Goal: Complete application form

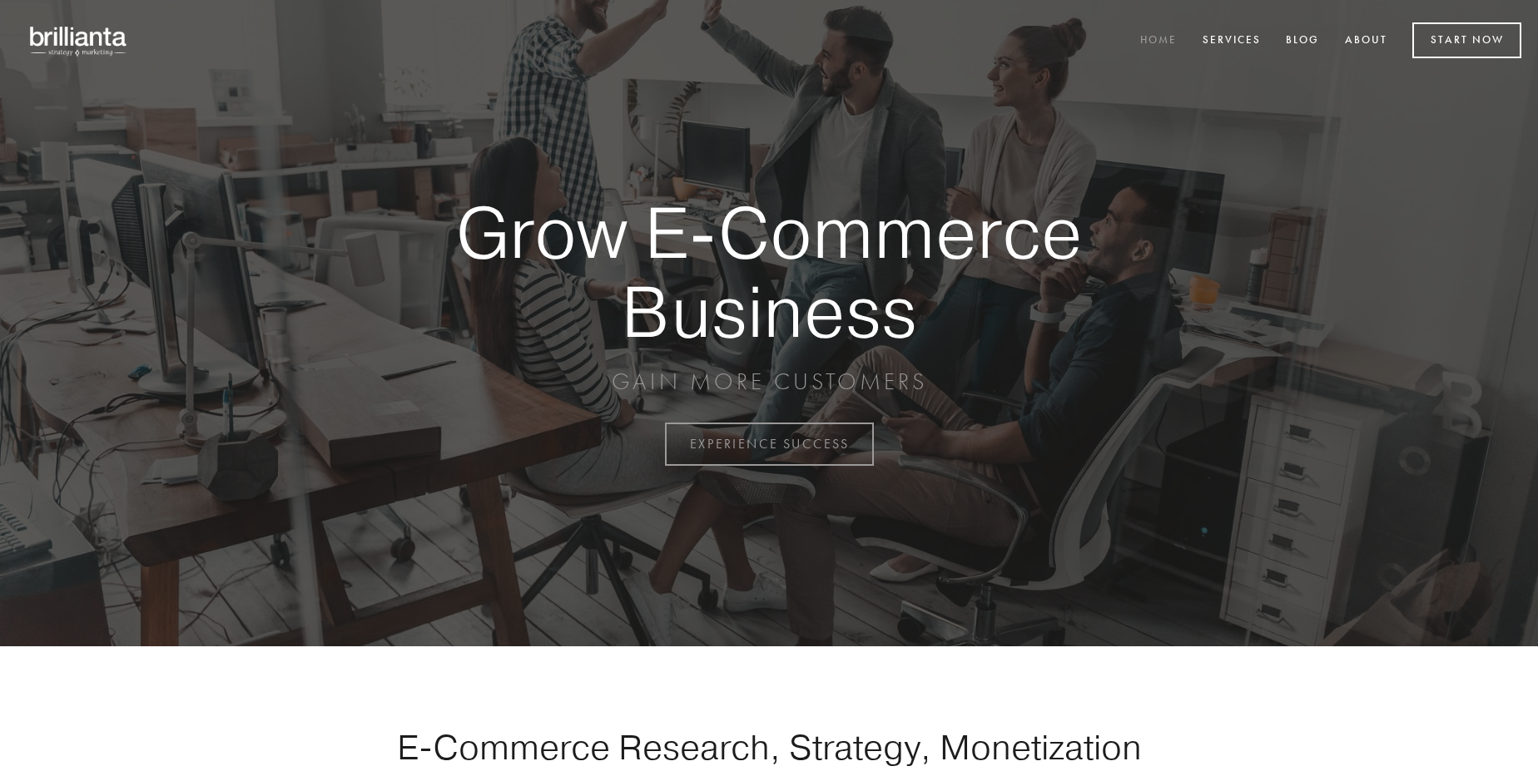
scroll to position [4363, 0]
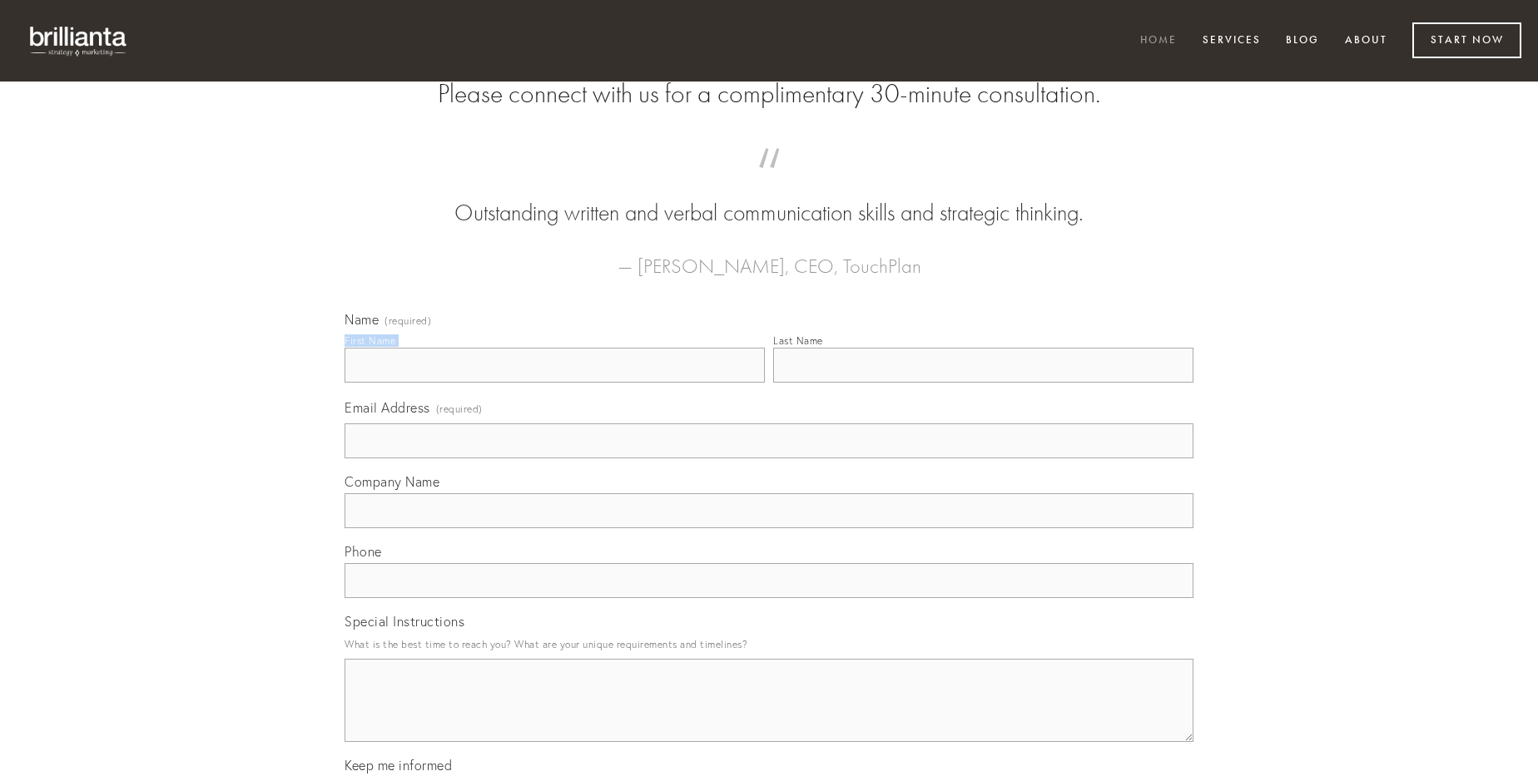
type input "[PERSON_NAME]"
click at [983, 383] on input "Last Name" at bounding box center [983, 365] width 420 height 35
type input "[PERSON_NAME]"
click at [769, 459] on input "Email Address (required)" at bounding box center [769, 441] width 849 height 35
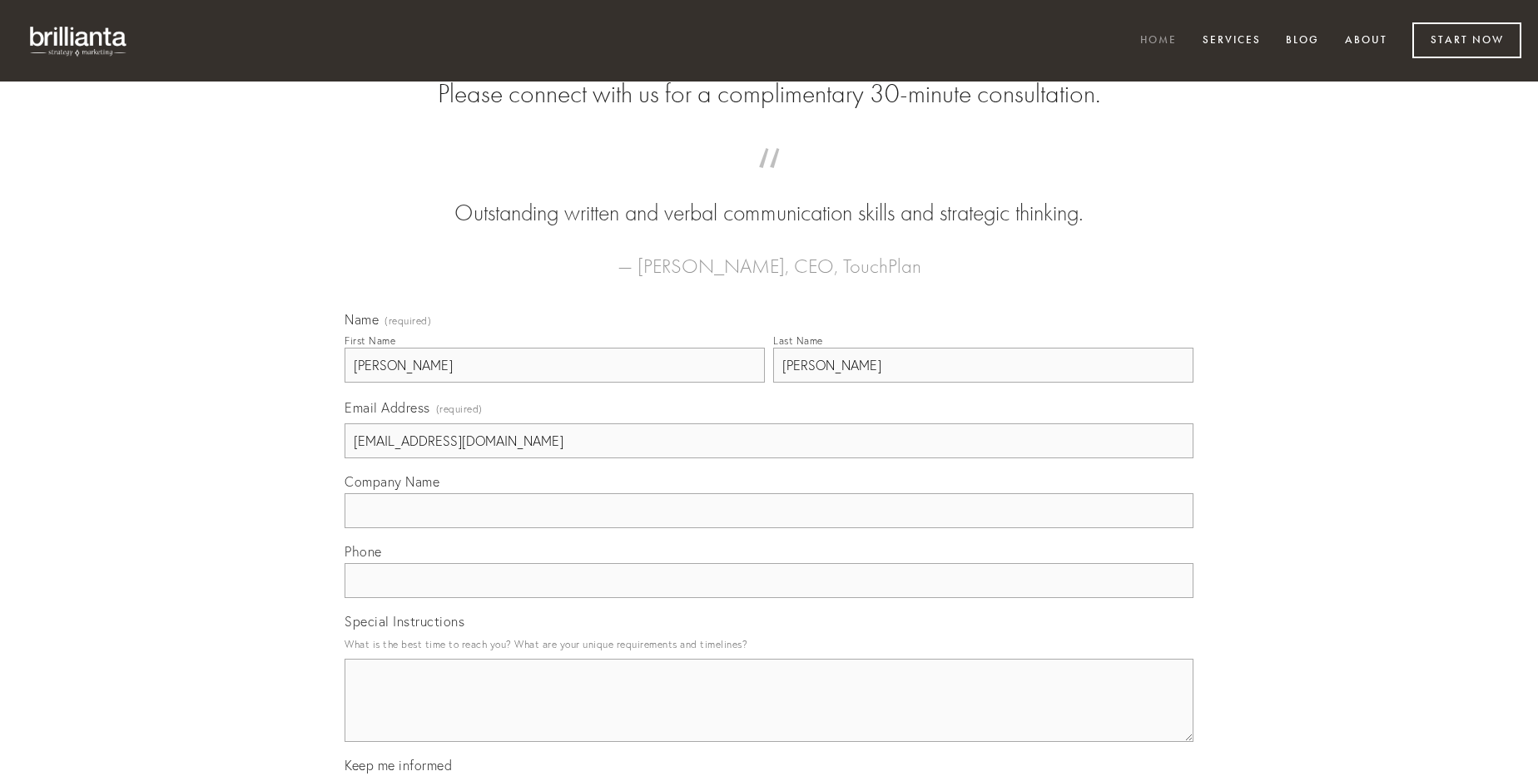
type input "[EMAIL_ADDRESS][DOMAIN_NAME]"
click at [769, 528] on input "Company Name" at bounding box center [769, 511] width 849 height 35
type input "cultellus"
click at [769, 598] on input "text" at bounding box center [769, 580] width 849 height 35
click at [769, 716] on textarea "Special Instructions" at bounding box center [769, 700] width 849 height 83
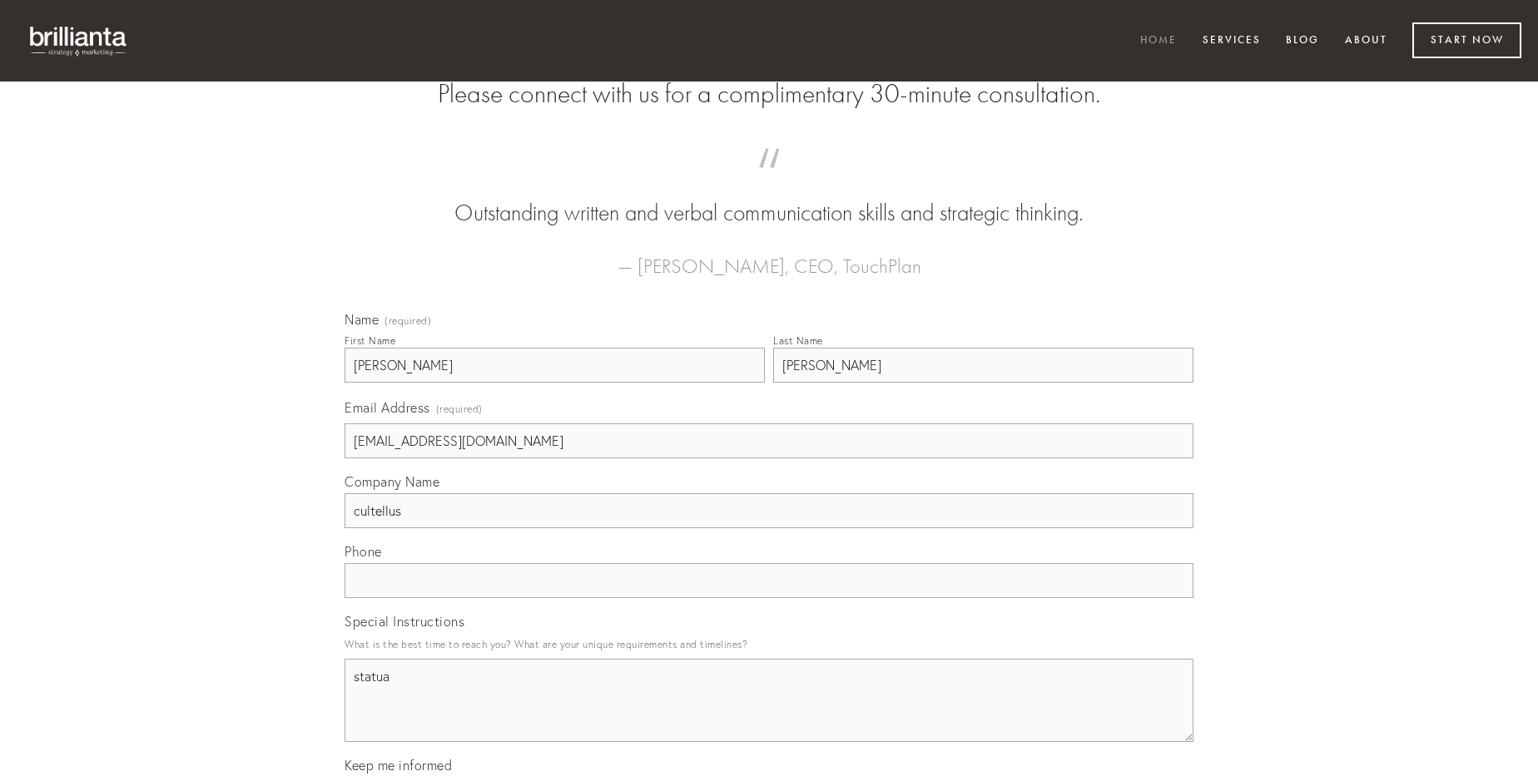
type textarea "statua"
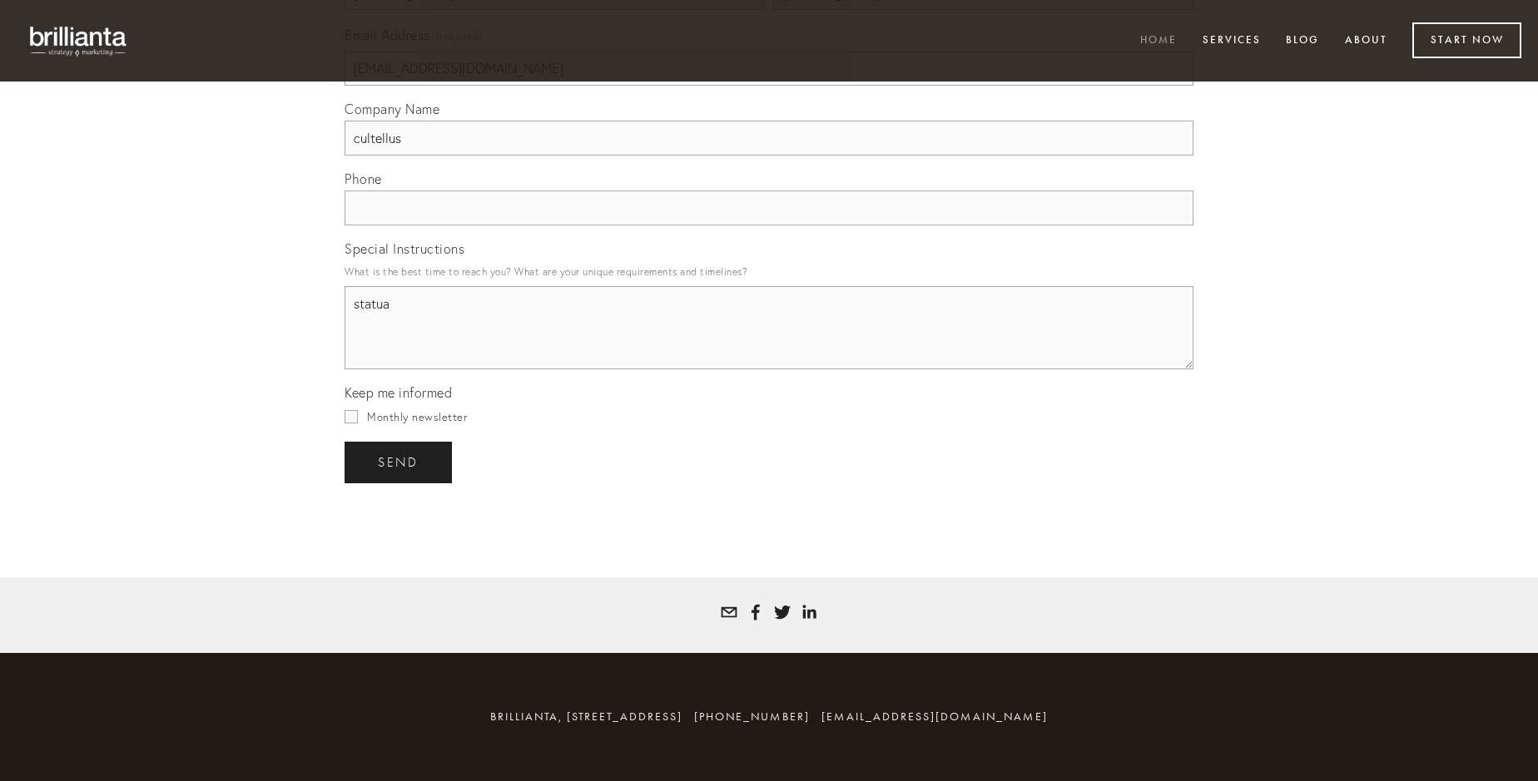
click at [399, 462] on span "send" at bounding box center [398, 462] width 41 height 15
